Goal: Transaction & Acquisition: Purchase product/service

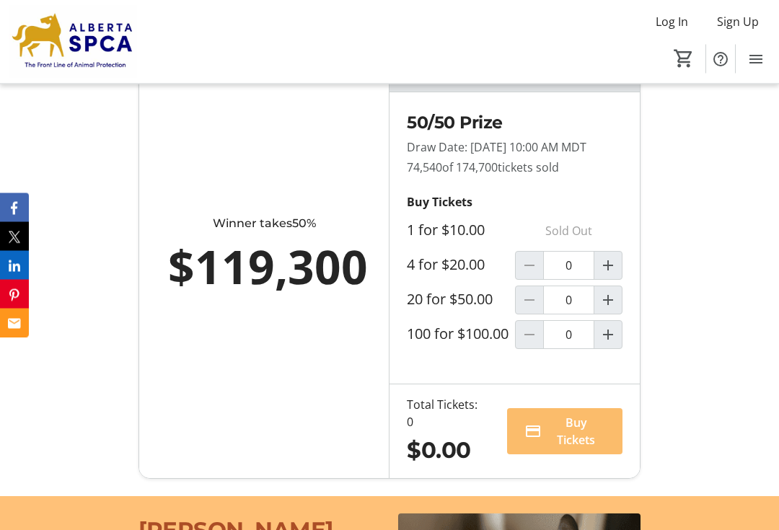
scroll to position [1003, 0]
click at [617, 279] on span "Increment by one" at bounding box center [607, 265] width 27 height 27
type input "1"
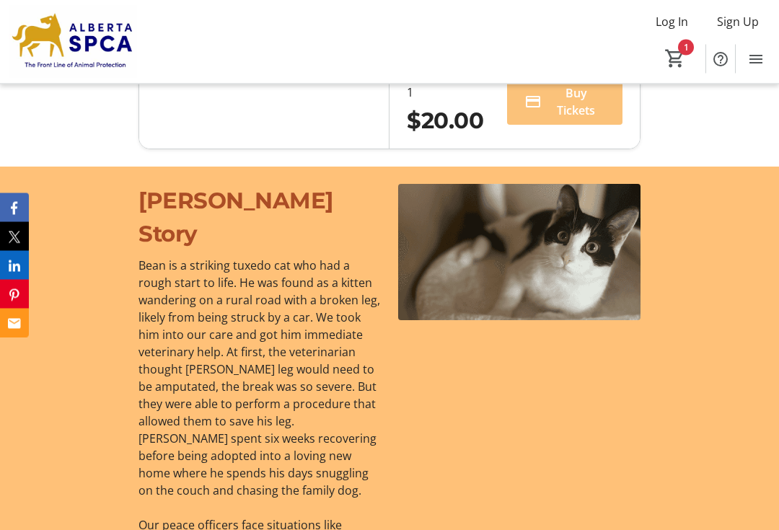
click at [553, 120] on span "Buy Tickets" at bounding box center [577, 102] width 58 height 35
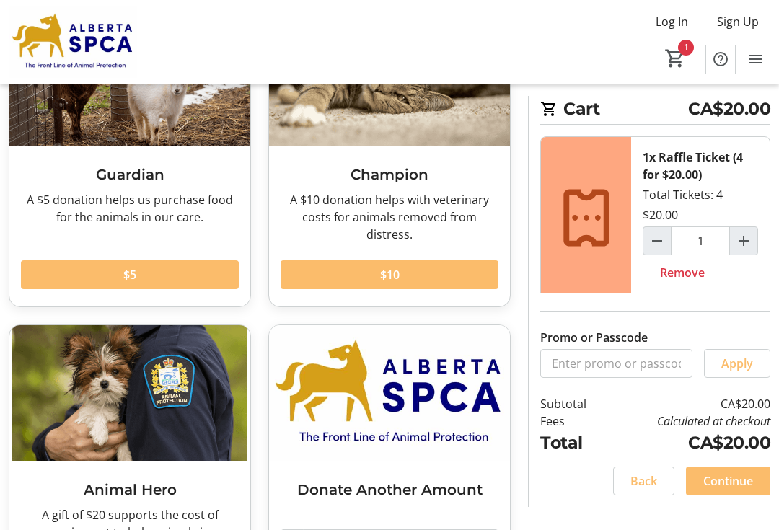
scroll to position [236, 0]
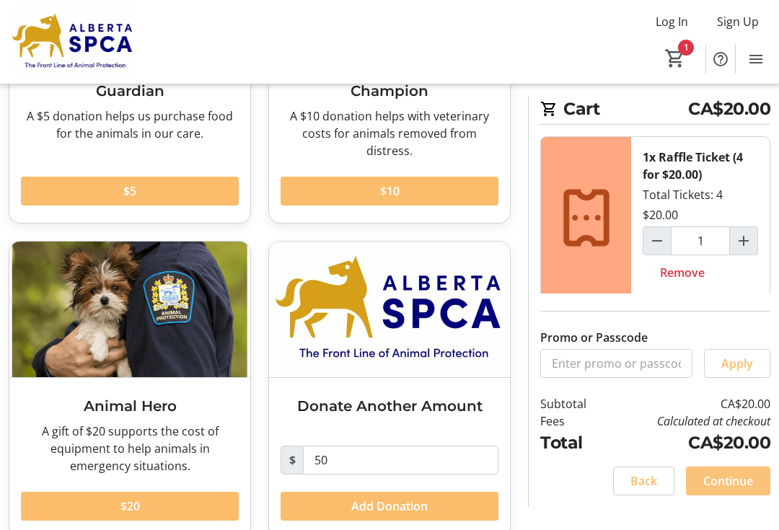
click at [747, 485] on span "Continue" at bounding box center [728, 480] width 50 height 17
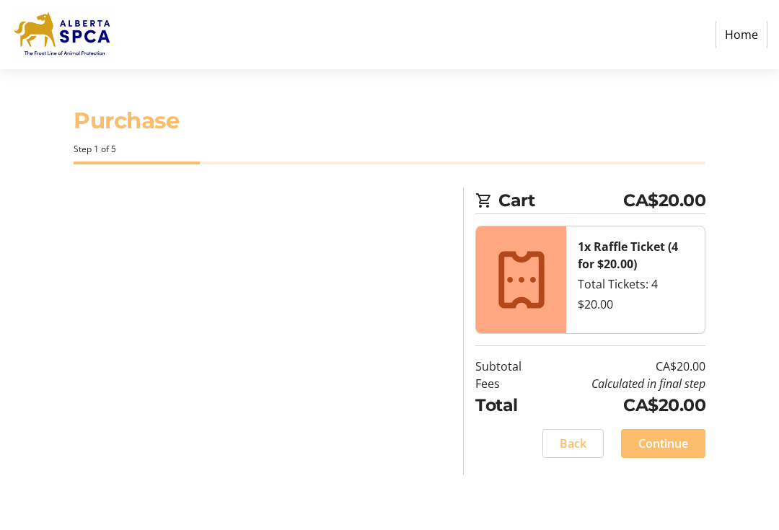
select select "CA"
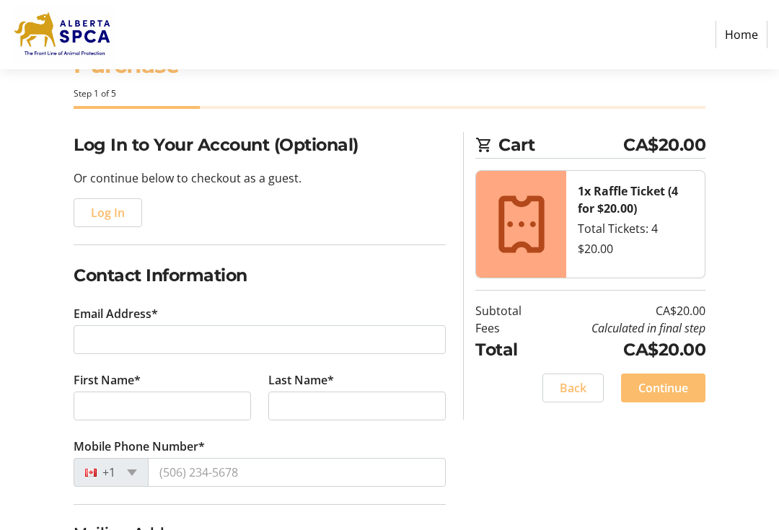
scroll to position [79, 0]
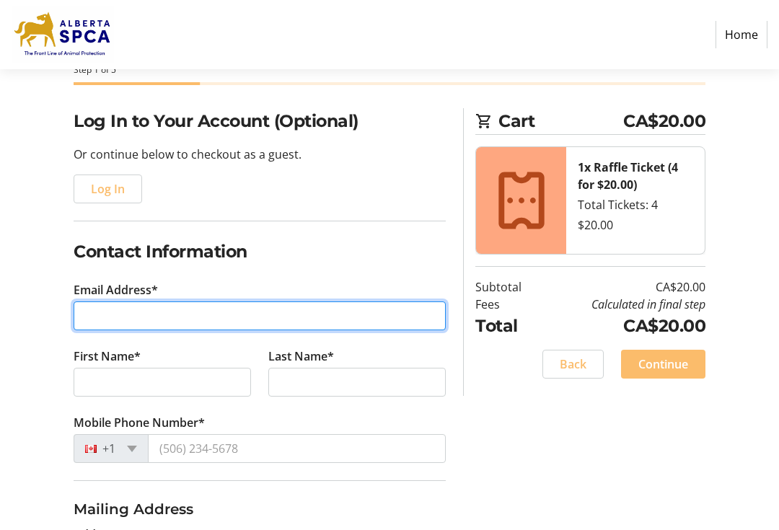
click at [84, 308] on input "Email Address*" at bounding box center [260, 316] width 372 height 29
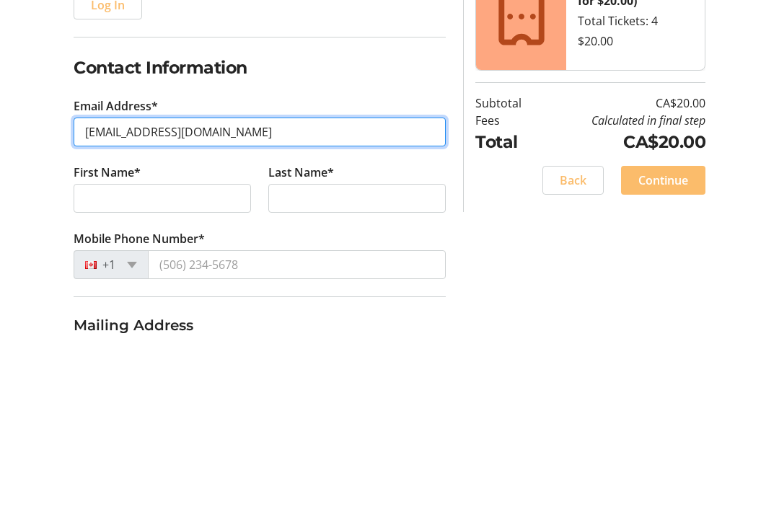
click at [117, 302] on input "[EMAIL_ADDRESS][DOMAIN_NAME]" at bounding box center [260, 316] width 372 height 29
type input "[EMAIL_ADDRESS][DOMAIN_NAME]"
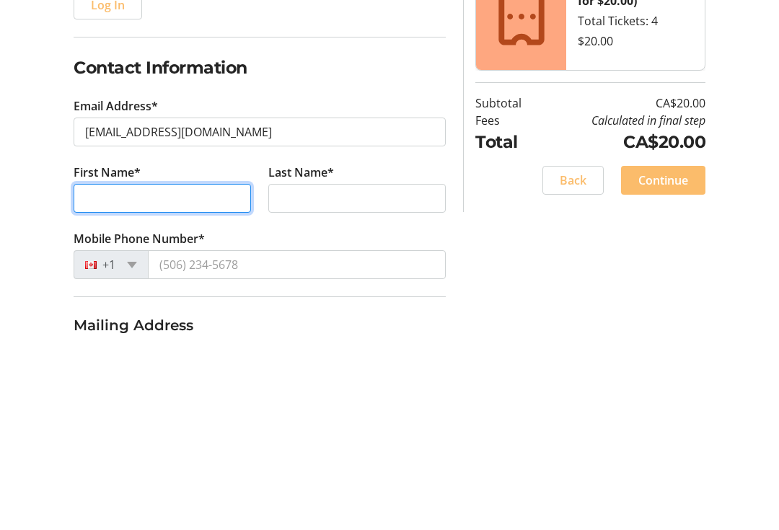
click at [100, 369] on input "First Name*" at bounding box center [162, 383] width 177 height 29
type input "[PERSON_NAME]"
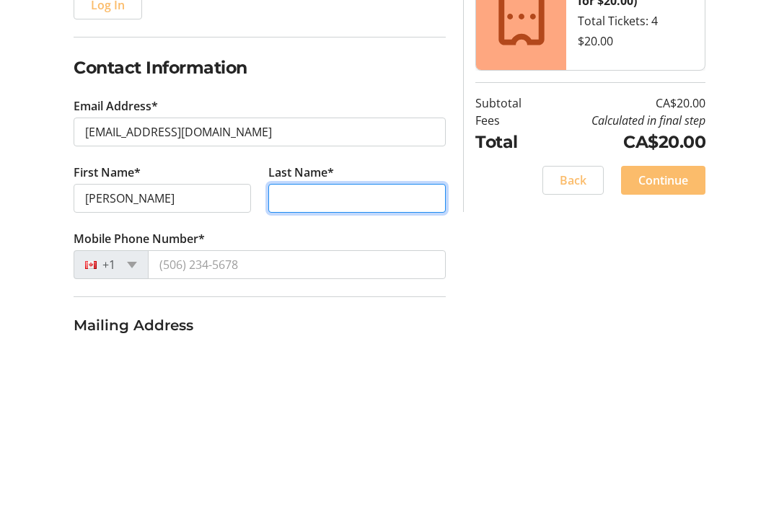
click at [297, 369] on input "Last Name*" at bounding box center [356, 383] width 177 height 29
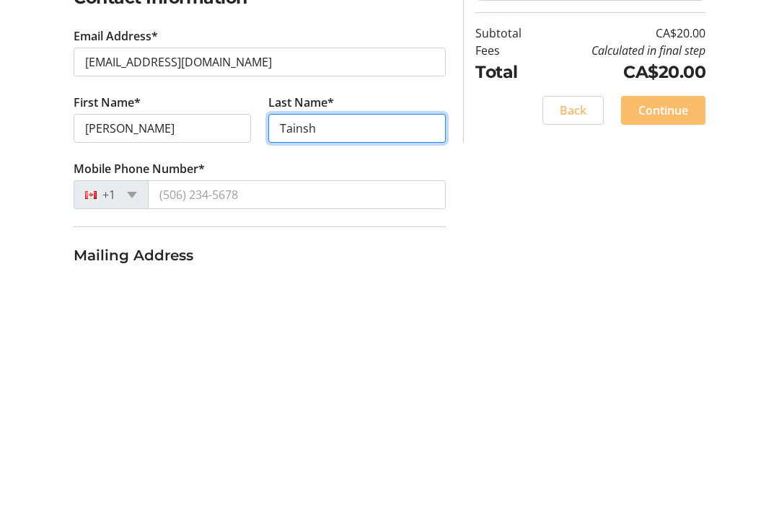
type input "Tainsh"
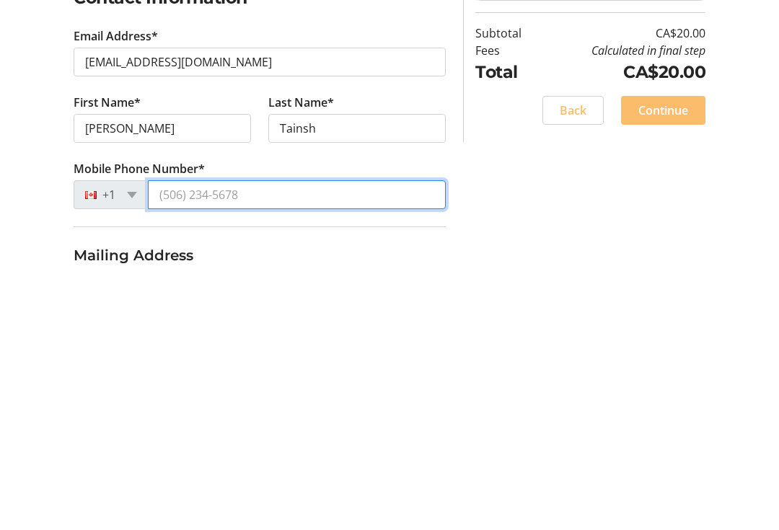
click at [175, 435] on input "Mobile Phone Number*" at bounding box center [297, 449] width 298 height 29
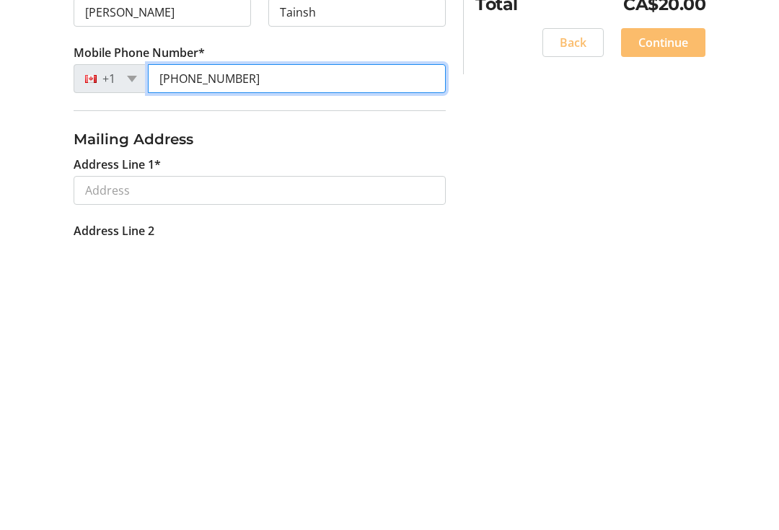
scroll to position [155, 0]
type input "[PHONE_NUMBER]"
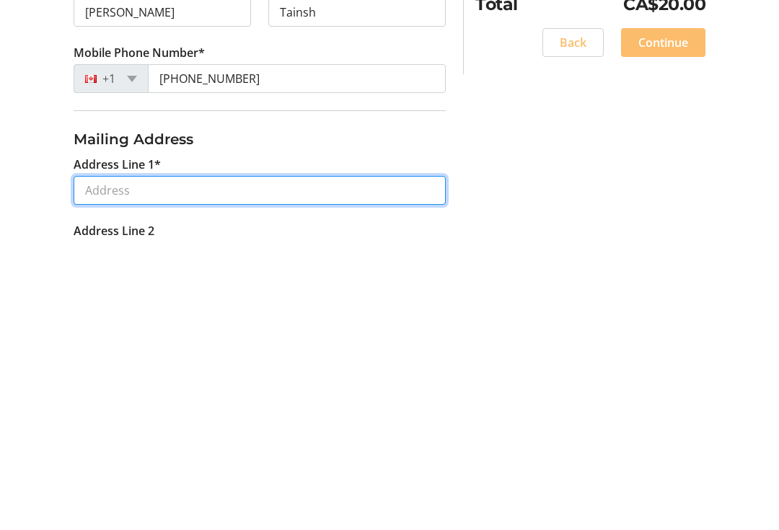
click at [107, 470] on input "Address Line 1*" at bounding box center [260, 484] width 372 height 29
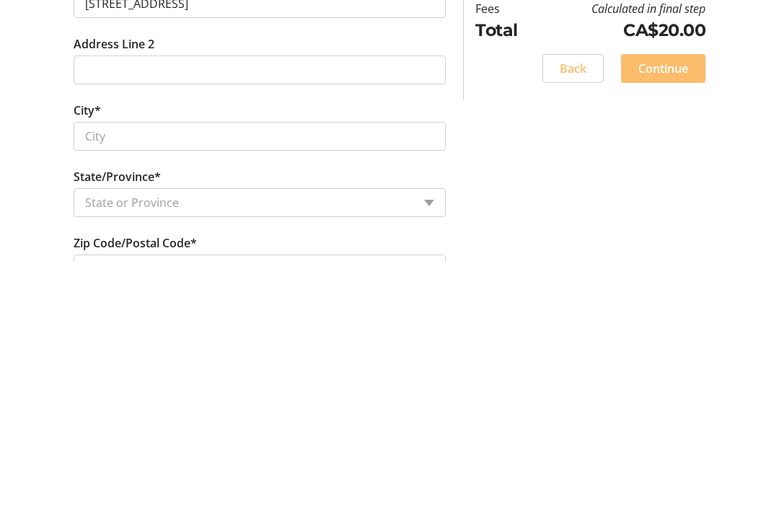
scroll to position [553, 0]
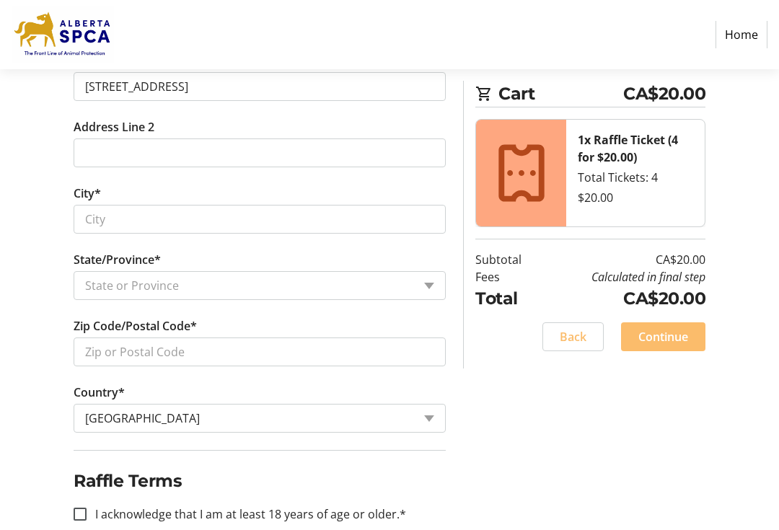
type input "20555 [GEOGRAPHIC_DATA] 14"
type input "[GEOGRAPHIC_DATA]"
select select "AB"
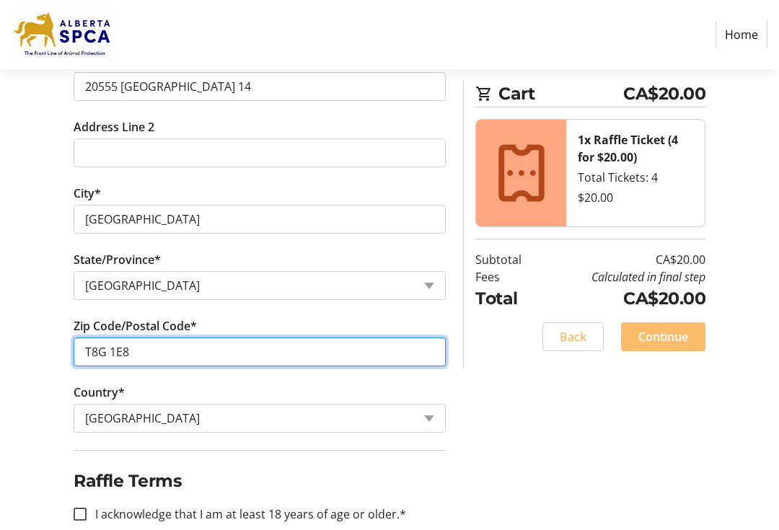
click at [162, 353] on input "T8G 1E8" at bounding box center [260, 352] width 372 height 29
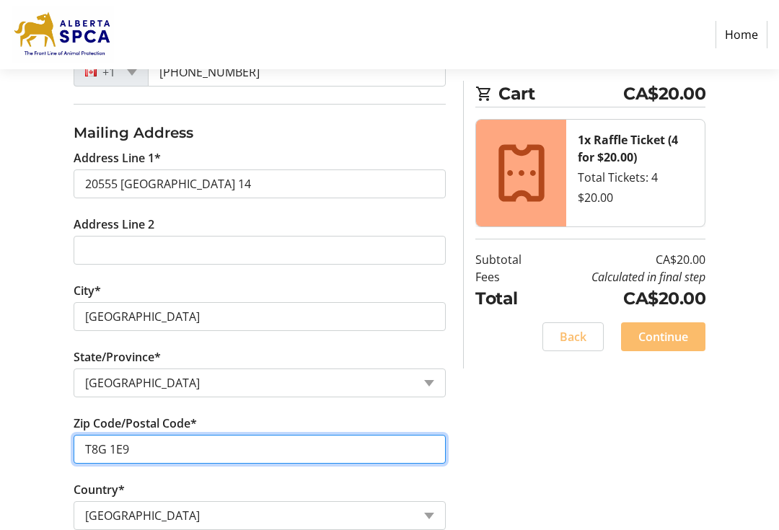
scroll to position [454, 0]
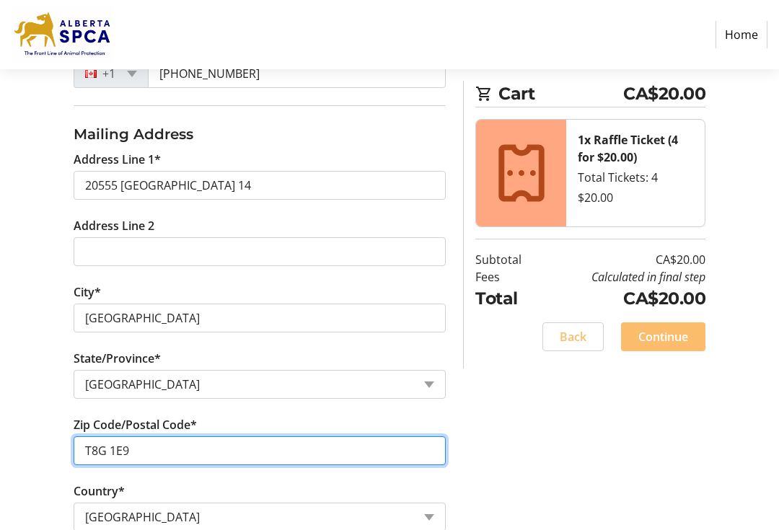
type input "T8G 1E9"
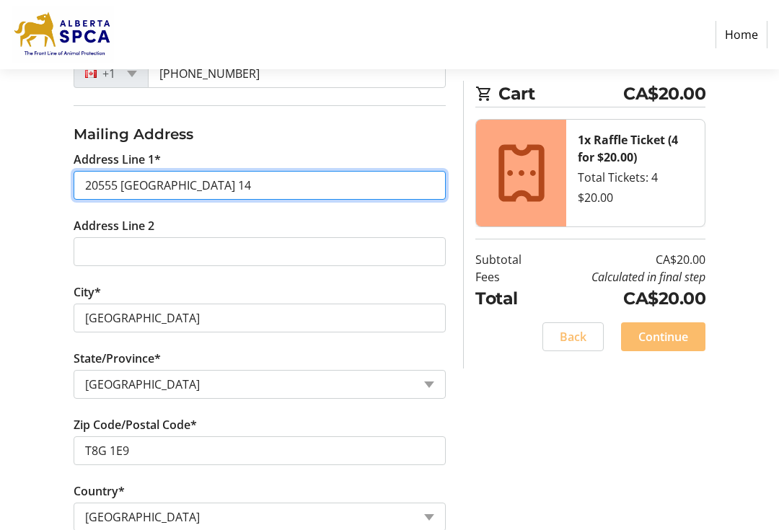
click at [215, 188] on input "20555 [GEOGRAPHIC_DATA] 14" at bounding box center [260, 185] width 372 height 29
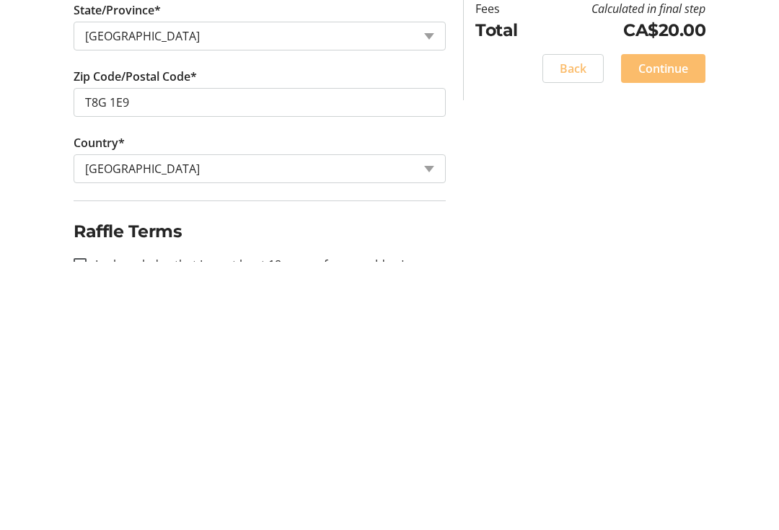
scroll to position [579, 0]
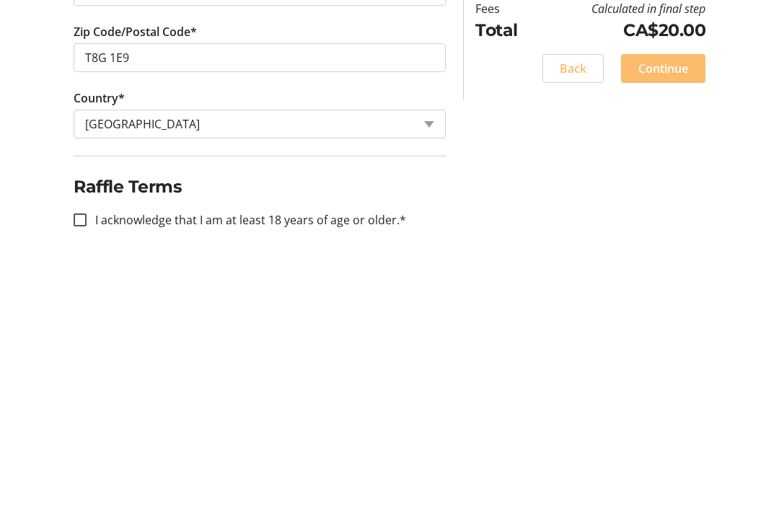
type input "[STREET_ADDRESS]"
click at [79, 482] on input "I acknowledge that I am at least 18 years of age or older.*" at bounding box center [80, 488] width 13 height 13
checkbox input "true"
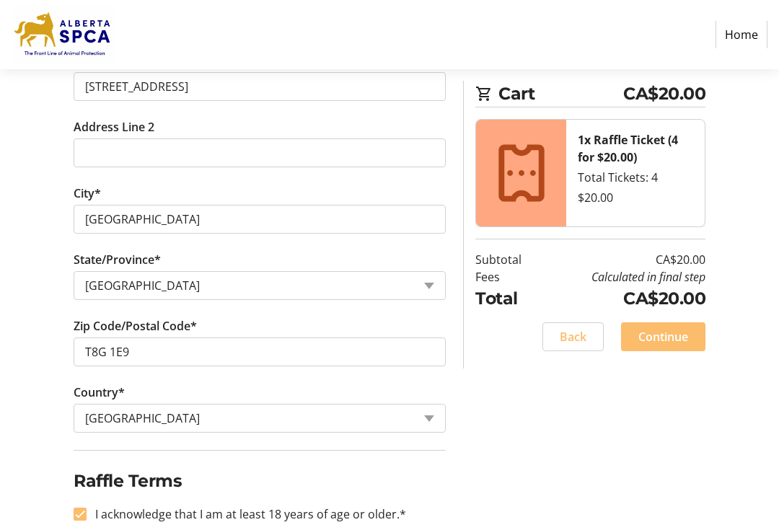
click at [688, 340] on span at bounding box center [663, 337] width 84 height 35
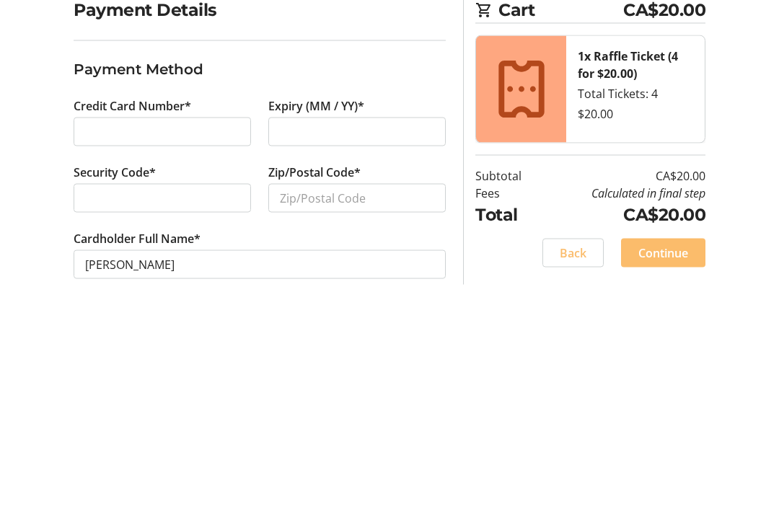
click at [279, 308] on div at bounding box center [356, 322] width 177 height 29
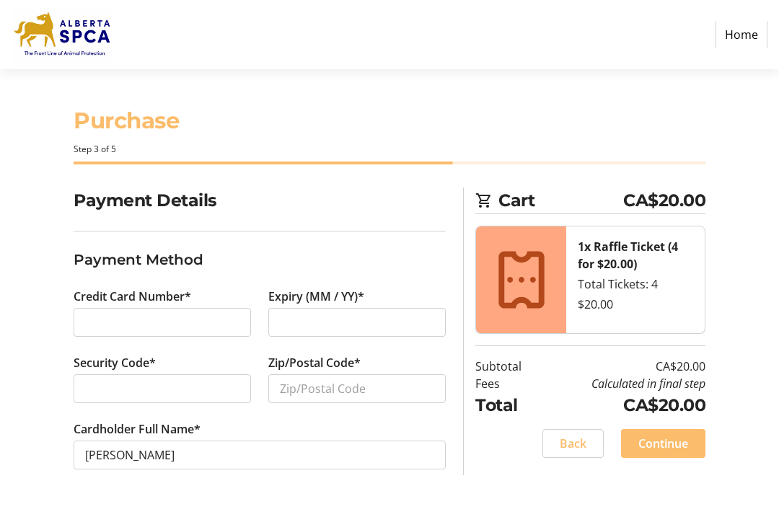
click at [277, 323] on div at bounding box center [356, 322] width 177 height 29
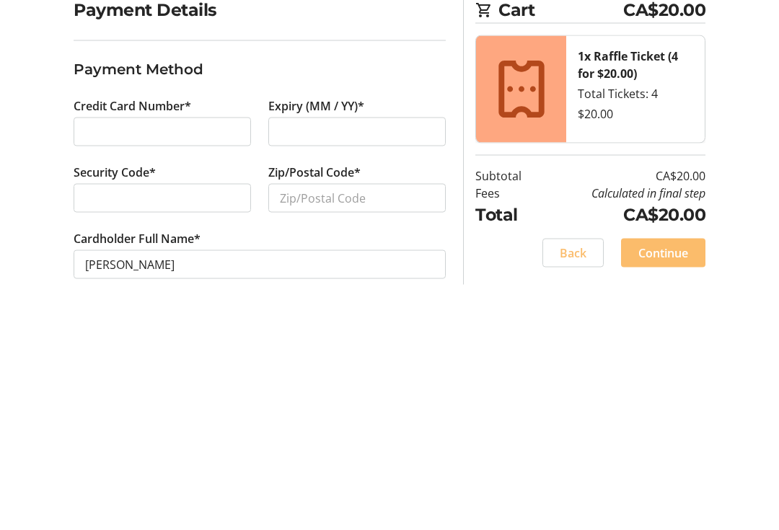
click at [105, 374] on div at bounding box center [162, 388] width 177 height 29
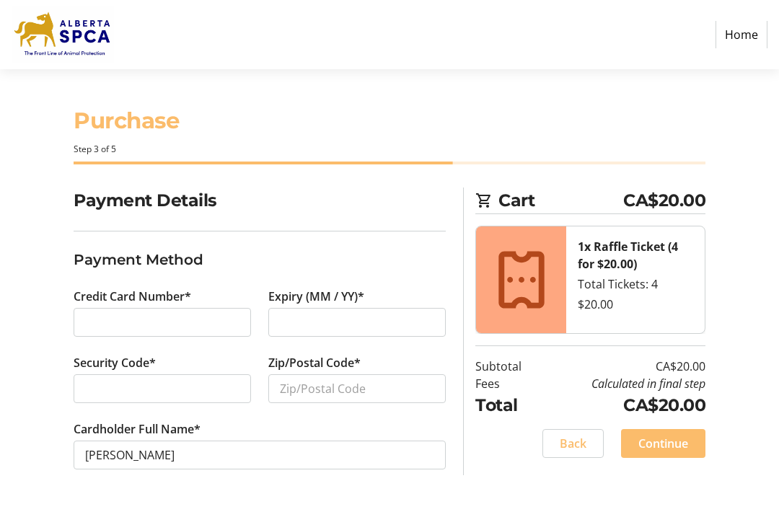
click at [113, 374] on div at bounding box center [162, 388] width 177 height 29
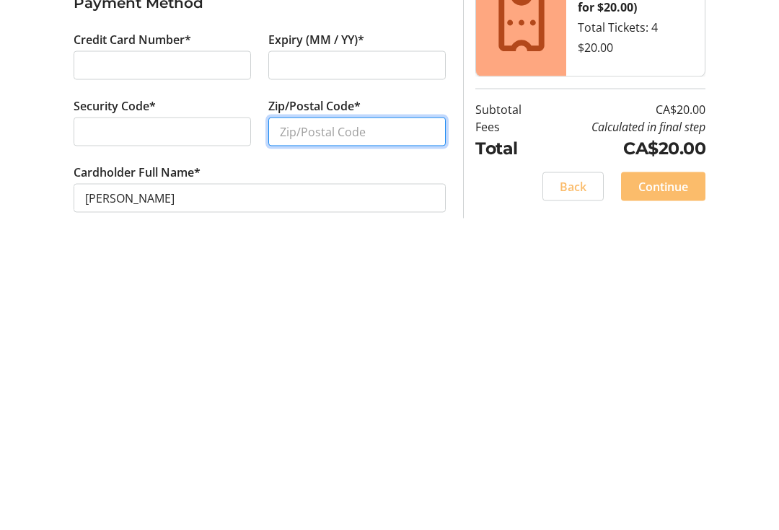
click at [294, 374] on input "Zip/Postal Code*" at bounding box center [356, 388] width 177 height 29
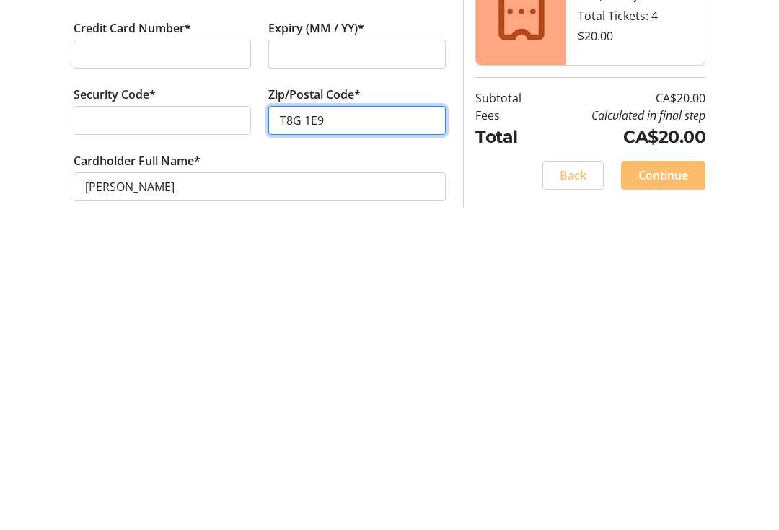
type input "T8G 1E9"
click at [680, 426] on span at bounding box center [663, 443] width 84 height 35
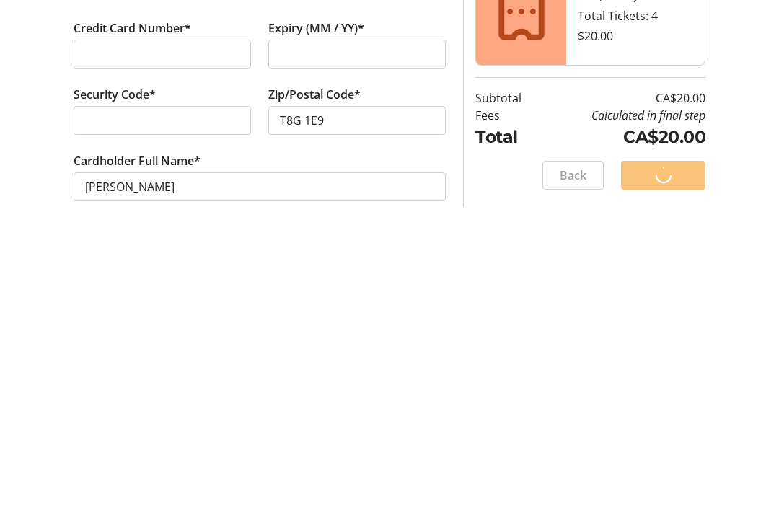
scroll to position [0, 0]
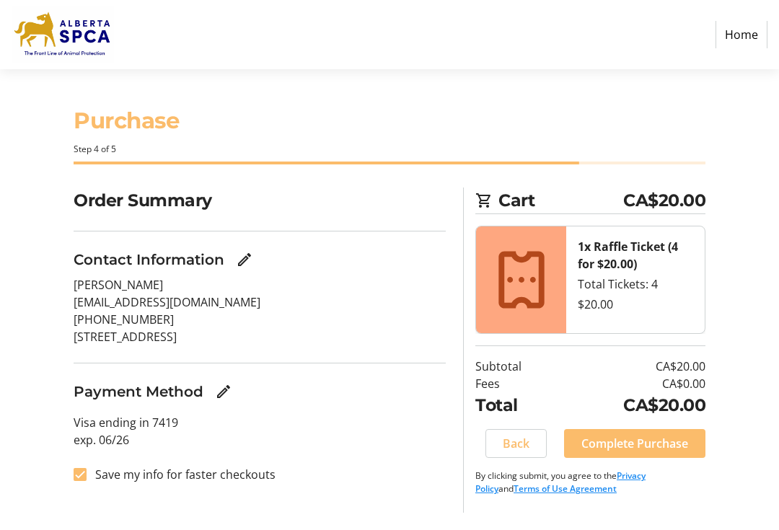
scroll to position [26, 0]
click at [668, 435] on span "Complete Purchase" at bounding box center [634, 443] width 107 height 17
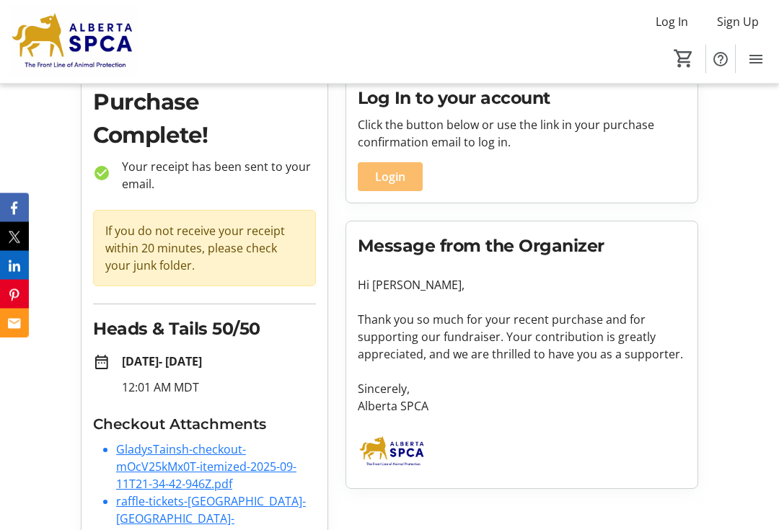
scroll to position [64, 0]
